Goal: Transaction & Acquisition: Purchase product/service

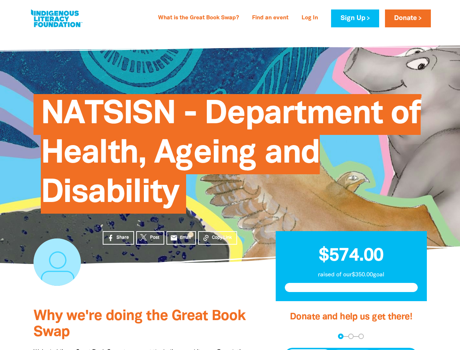
click at [230, 175] on span "NATSISN - Department of Health, Ageing and Disability" at bounding box center [231, 156] width 380 height 114
click at [218, 238] on span "Copy Link" at bounding box center [222, 237] width 20 height 7
click at [294, 336] on div "arrow_back Back Step 1 Step 2 Step 3" at bounding box center [351, 335] width 133 height 5
click at [341, 336] on div "Navigate to step 1 of 3 to enter your donation amount" at bounding box center [341, 336] width 2 height 2
click at [309, 350] on span "Donation frequency" at bounding box center [308, 355] width 45 height 13
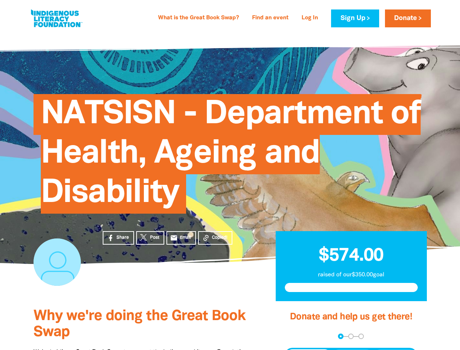
click at [353, 350] on button "Weekly" at bounding box center [353, 355] width 40 height 13
click at [395, 350] on button "Monthly" at bounding box center [395, 355] width 42 height 13
